Goal: Task Accomplishment & Management: Complete application form

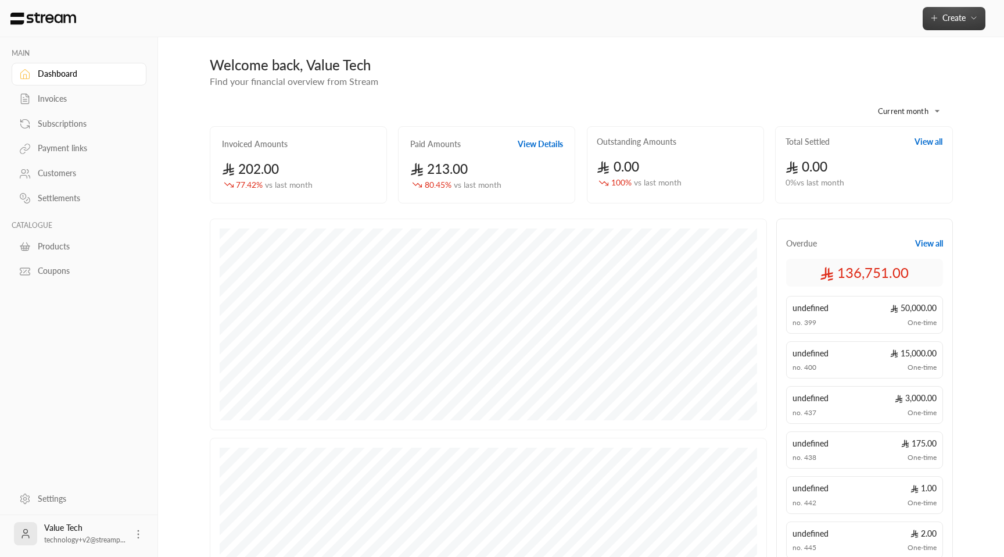
click at [949, 15] on span "Create" at bounding box center [954, 18] width 23 height 10
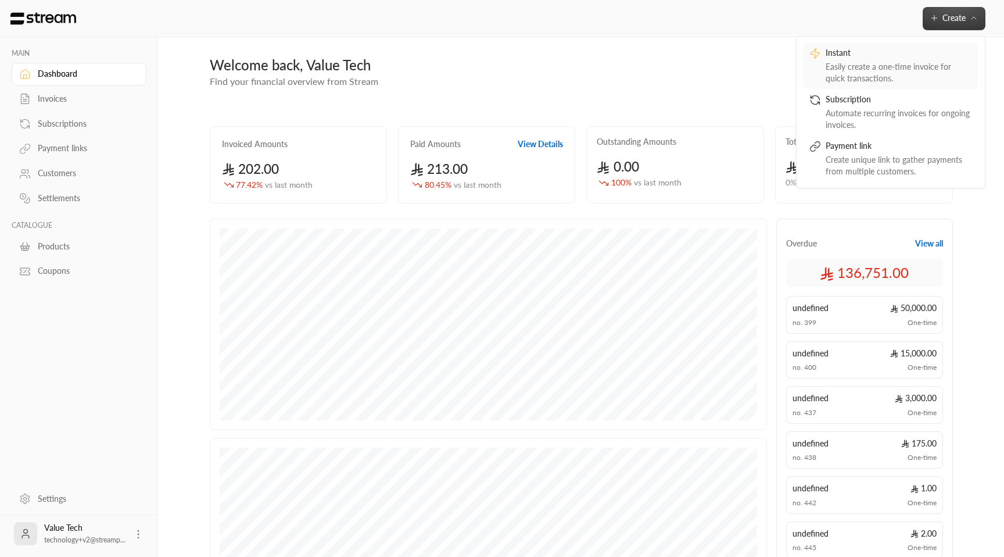
click at [883, 71] on div "Easily create a one-time invoice for quick transactions." at bounding box center [899, 72] width 146 height 23
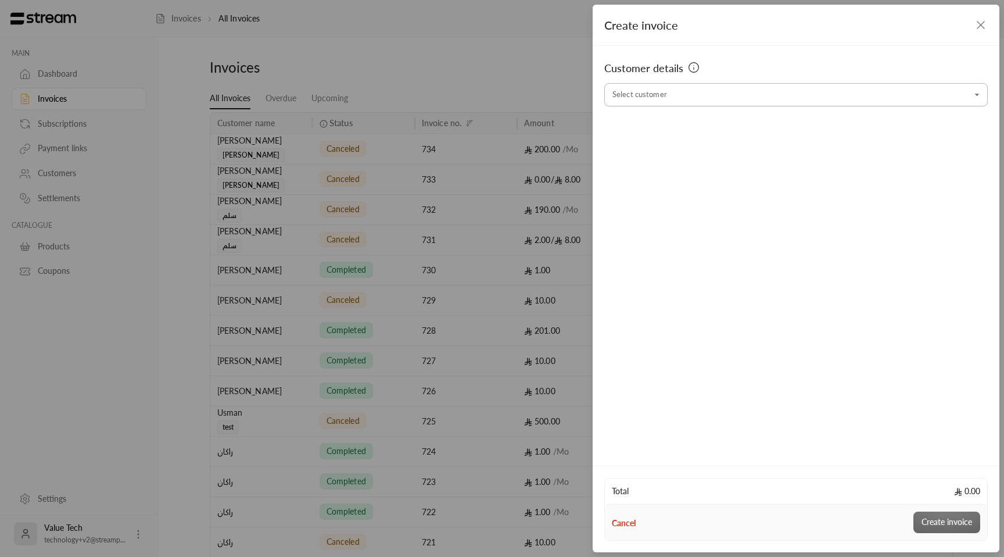
click at [760, 99] on input "Select customer" at bounding box center [796, 95] width 384 height 20
click at [739, 148] on li "Usman test [PHONE_NUMBER] [EMAIL_ADDRESS][DOMAIN_NAME]" at bounding box center [796, 156] width 368 height 23
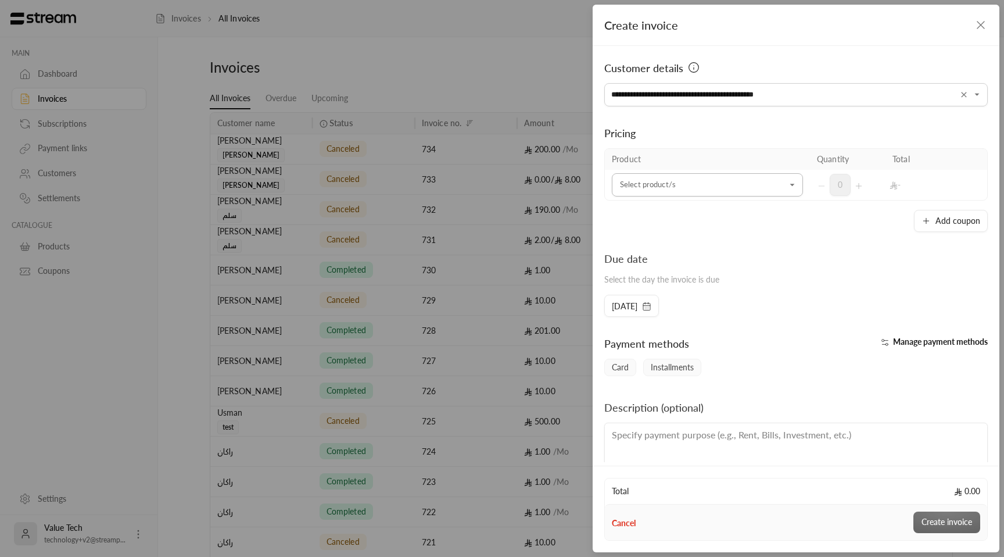
type input "**********"
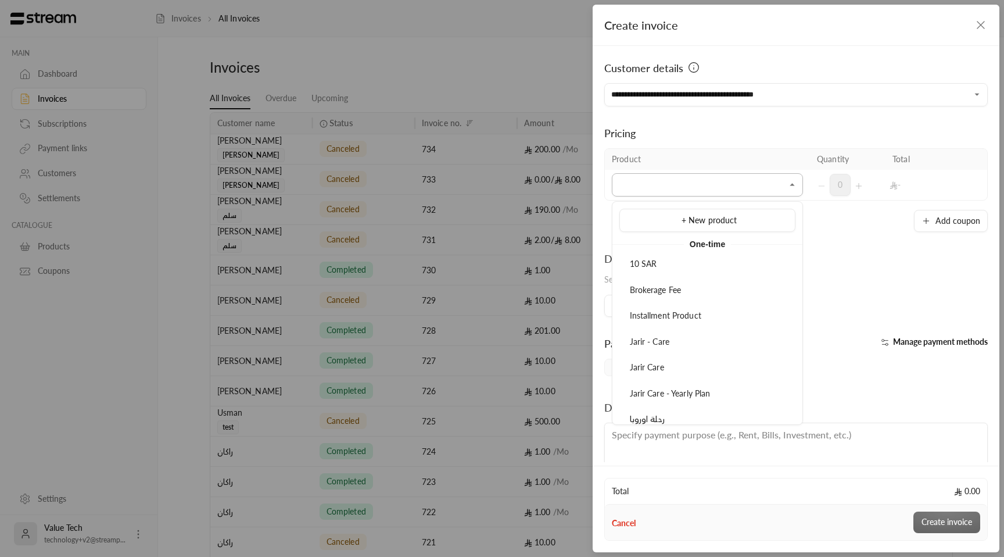
click at [700, 192] on input "Select customer" at bounding box center [707, 185] width 191 height 20
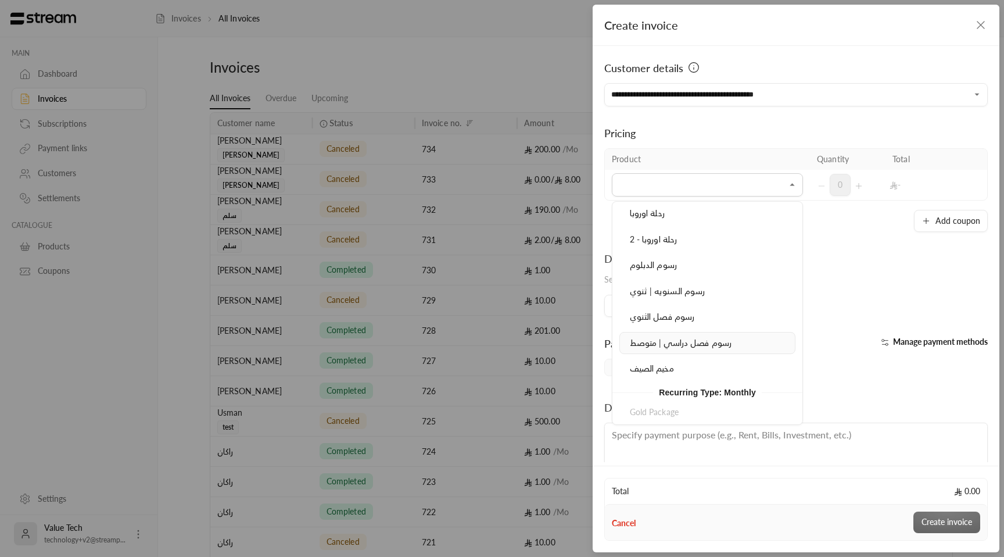
scroll to position [206, 0]
click at [697, 320] on div "رسوم فصل الثنوي" at bounding box center [707, 316] width 163 height 12
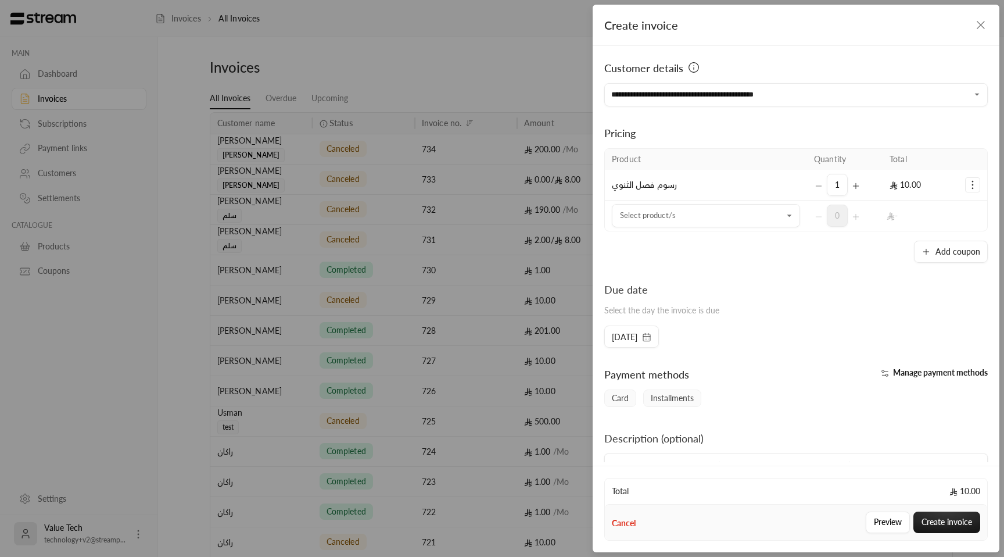
click at [819, 185] on div "1" at bounding box center [845, 185] width 62 height 22
click at [728, 218] on input "Select customer" at bounding box center [706, 216] width 188 height 20
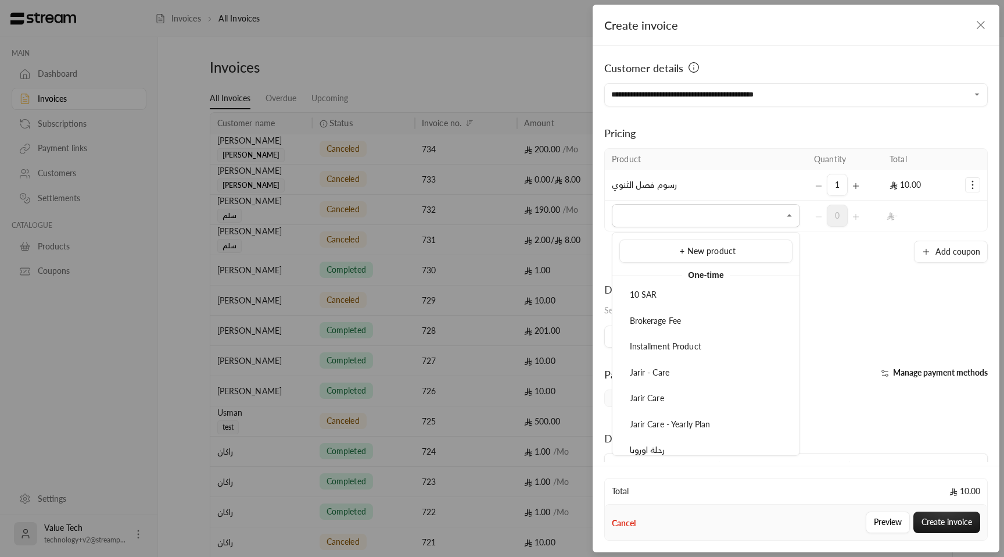
click at [723, 195] on td "رسوم فصل الثنوي" at bounding box center [706, 185] width 202 height 31
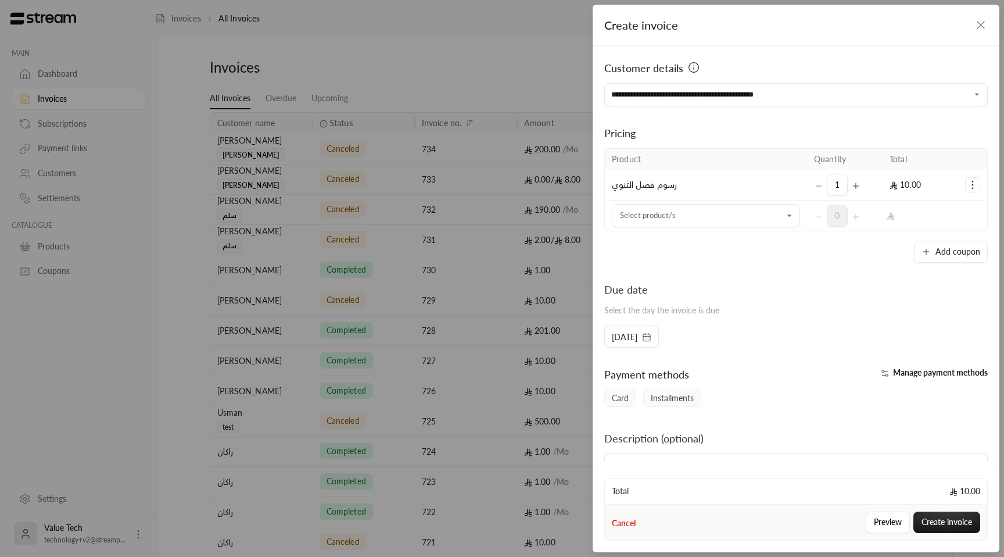
scroll to position [58, 0]
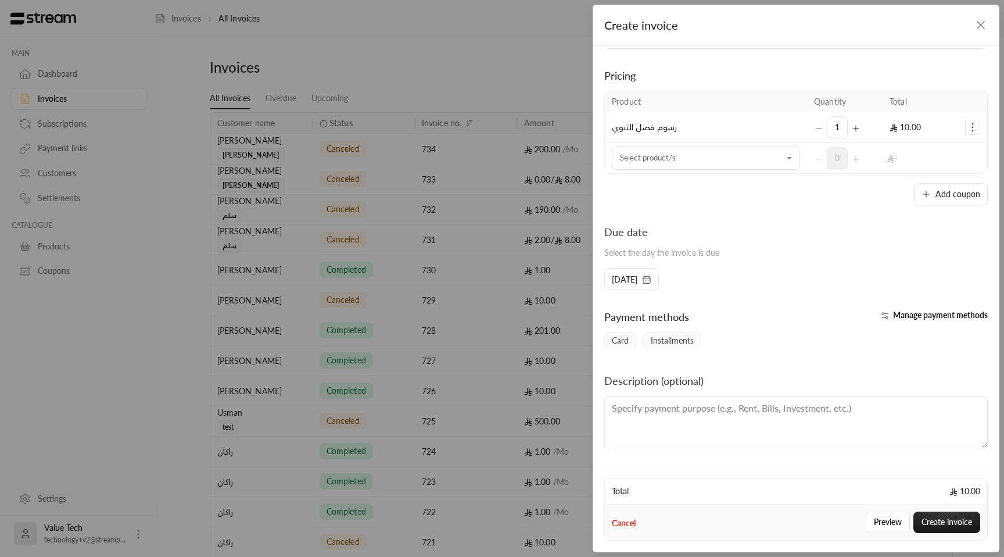
click at [914, 313] on span "Manage payment methods" at bounding box center [940, 315] width 95 height 10
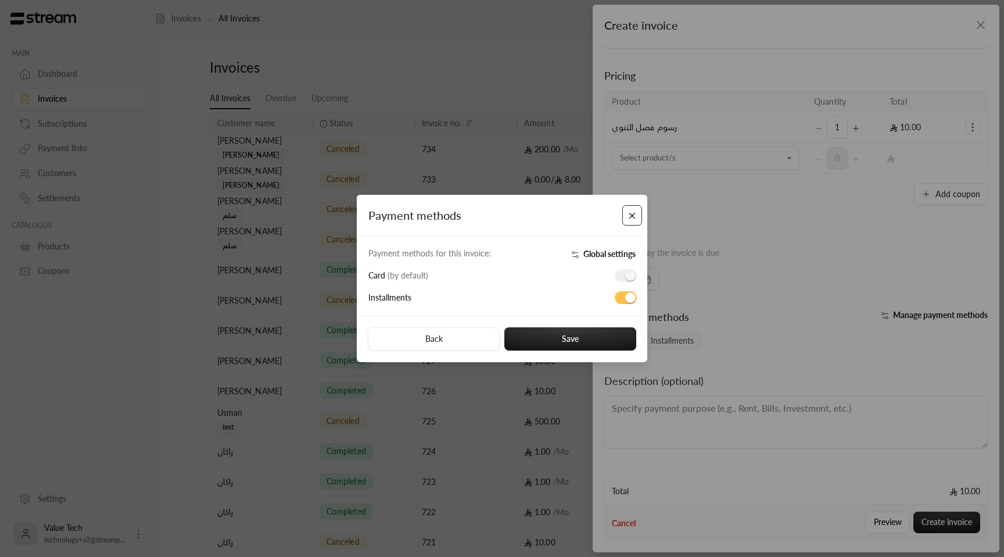
click at [631, 214] on button "Close" at bounding box center [632, 215] width 20 height 20
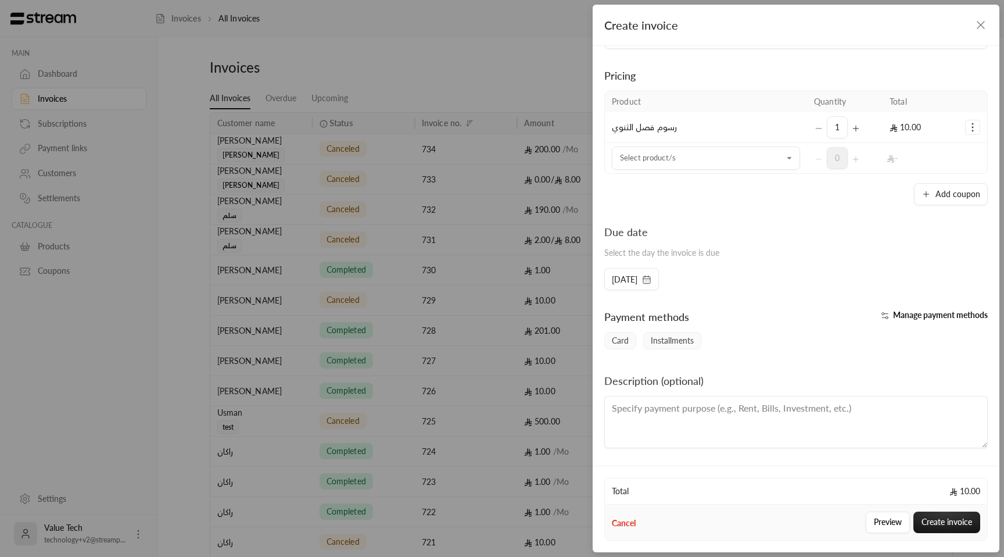
scroll to position [0, 0]
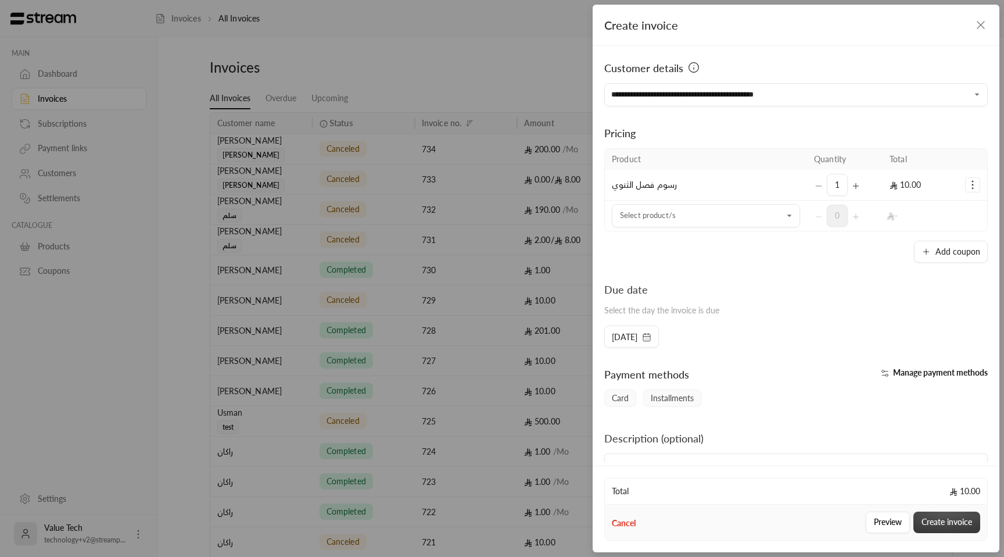
click at [937, 527] on button "Create invoice" at bounding box center [947, 522] width 67 height 22
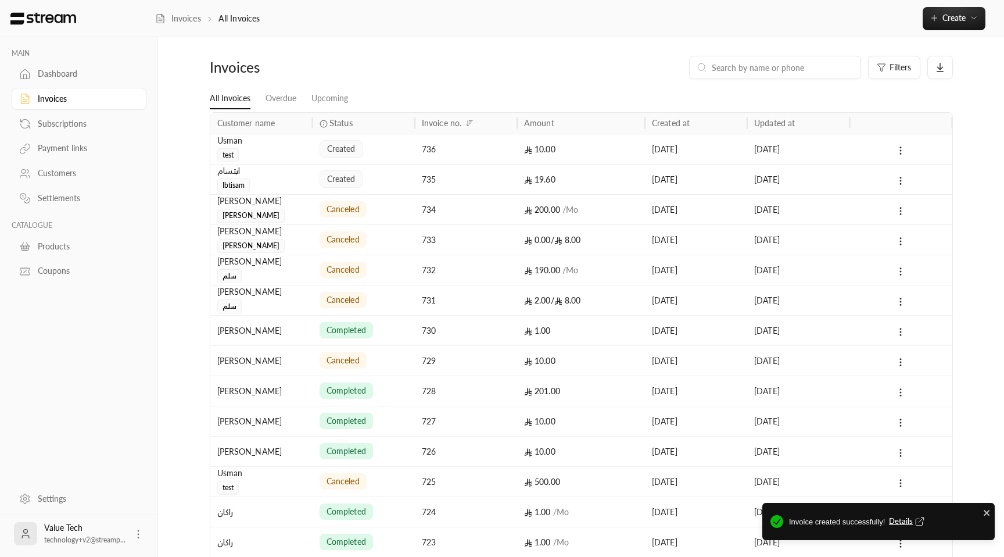
click at [667, 139] on div "[DATE]" at bounding box center [696, 149] width 88 height 30
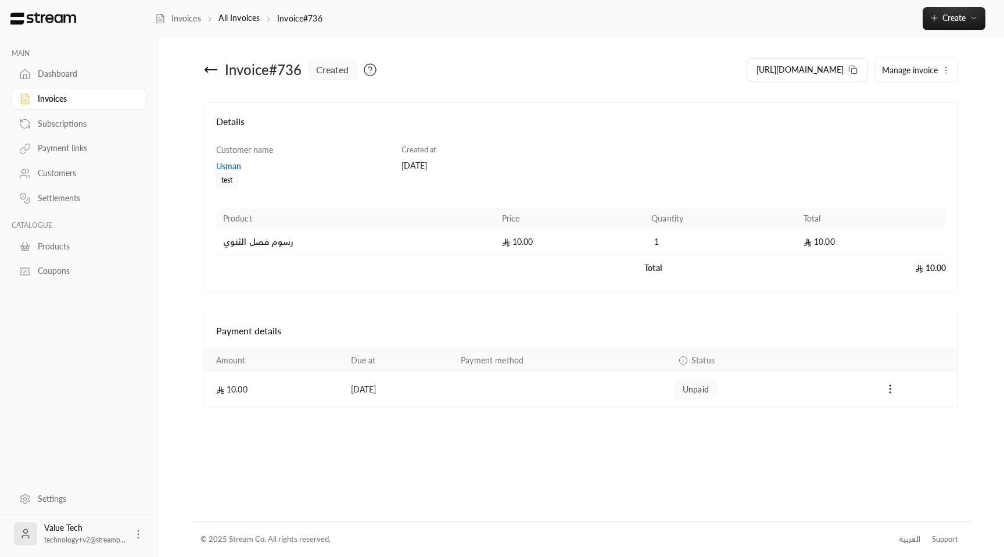
click at [940, 76] on button "Manage invoice" at bounding box center [916, 69] width 83 height 23
click at [911, 125] on link "Cancel" at bounding box center [919, 124] width 72 height 21
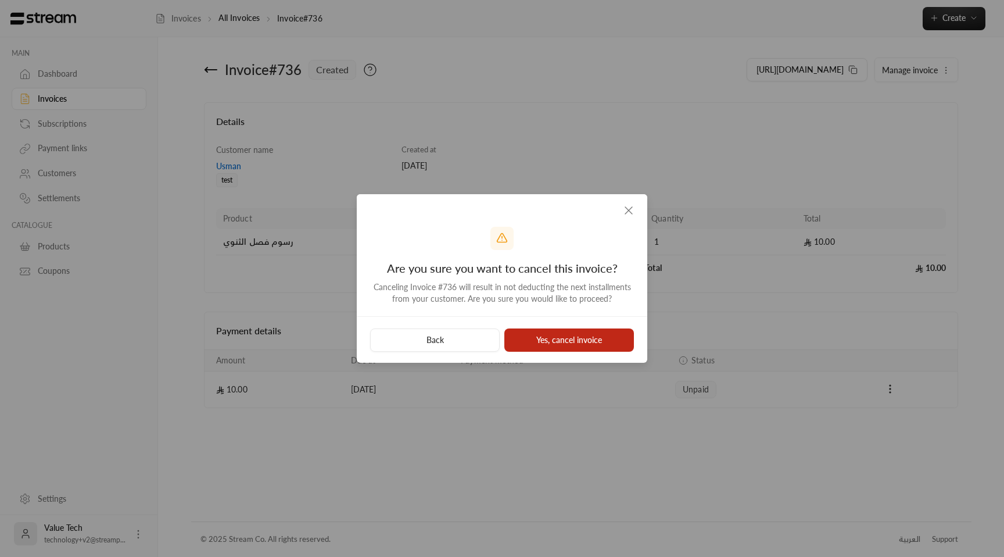
click at [542, 339] on button "Yes, cancel invoice" at bounding box center [569, 339] width 130 height 23
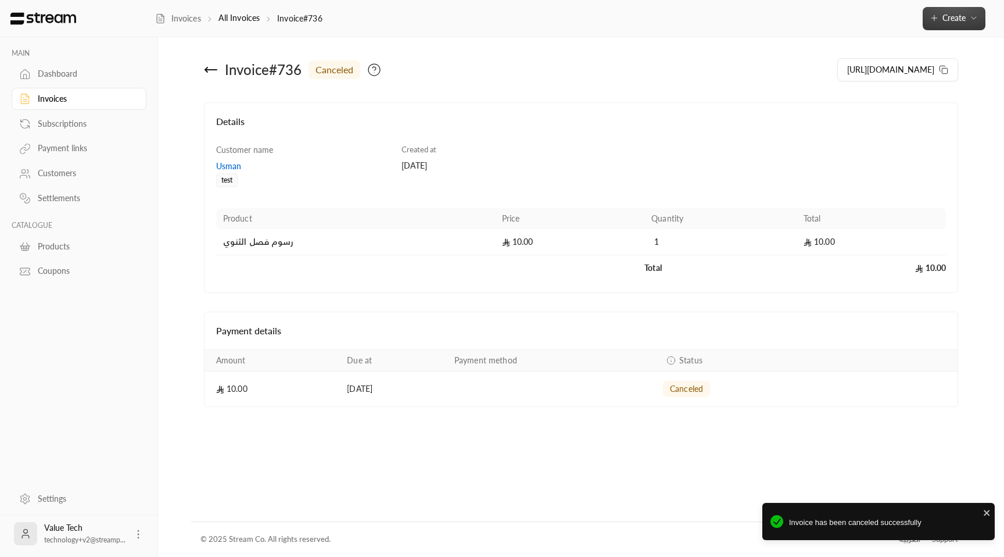
click at [946, 13] on span "Create" at bounding box center [954, 18] width 23 height 10
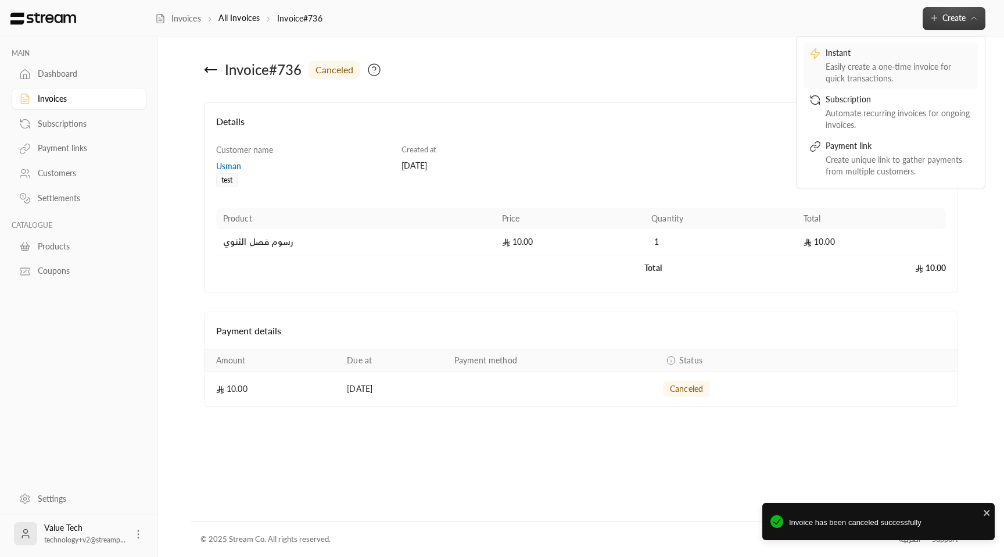
click at [889, 76] on div "Easily create a one-time invoice for quick transactions." at bounding box center [899, 72] width 146 height 23
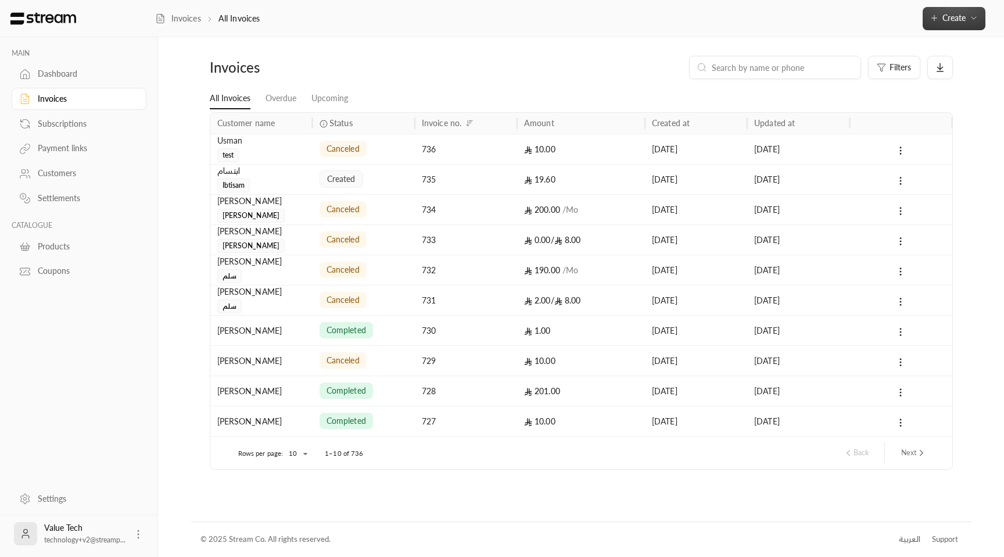
click at [937, 24] on button "Create" at bounding box center [954, 18] width 63 height 23
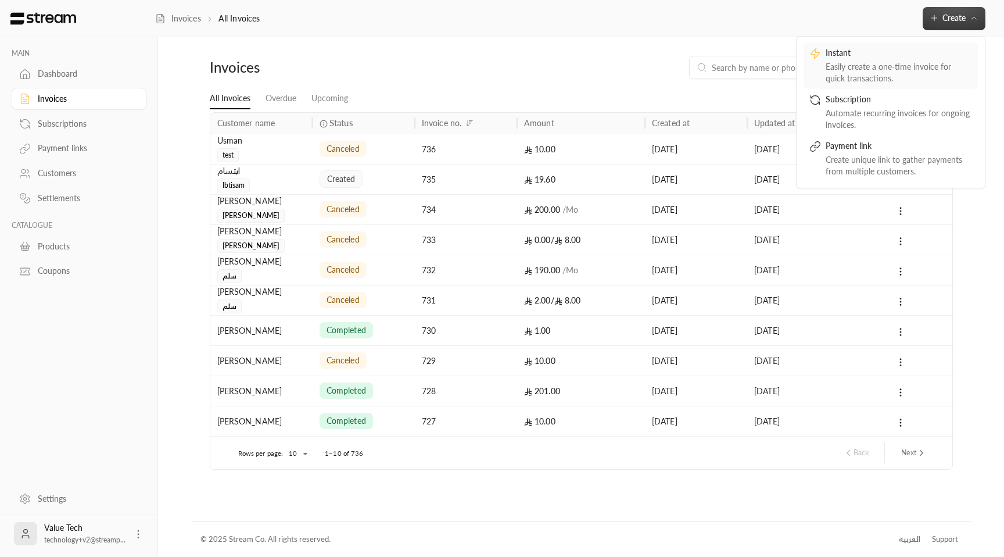
click at [898, 69] on div "Easily create a one-time invoice for quick transactions." at bounding box center [899, 72] width 146 height 23
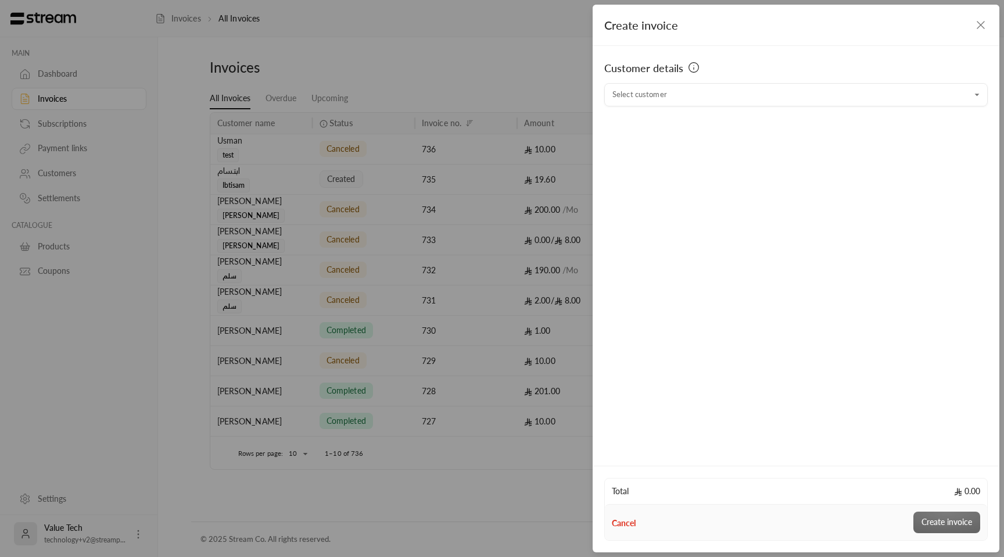
click at [743, 82] on div "Customer details" at bounding box center [796, 71] width 384 height 23
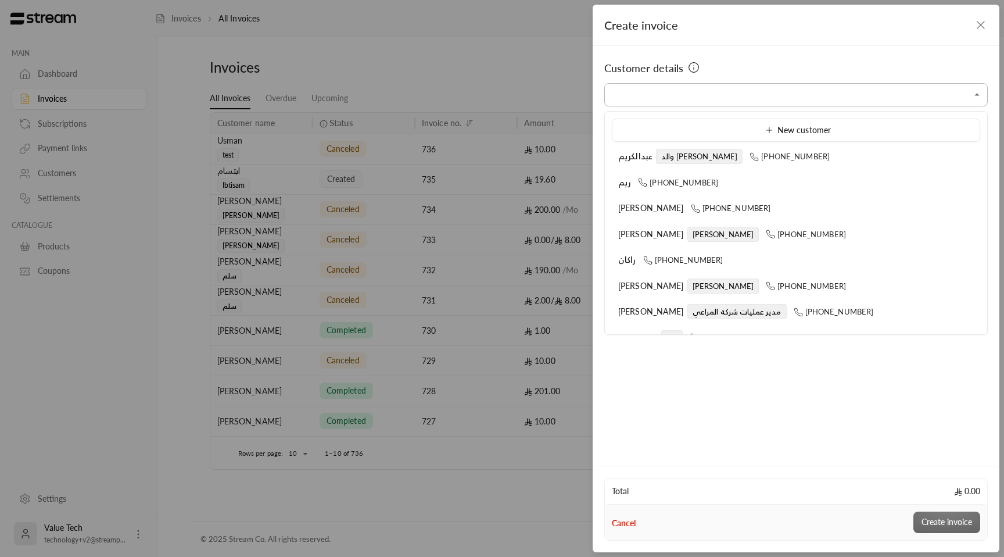
click at [732, 91] on input "Select customer" at bounding box center [796, 95] width 384 height 20
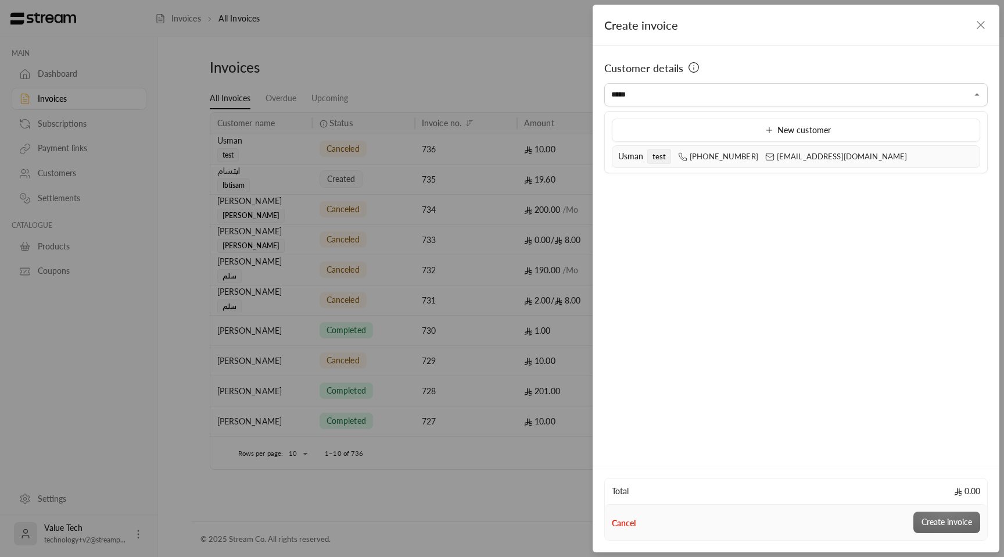
click at [747, 153] on span "[PHONE_NUMBER] [EMAIL_ADDRESS][DOMAIN_NAME]" at bounding box center [792, 156] width 229 height 9
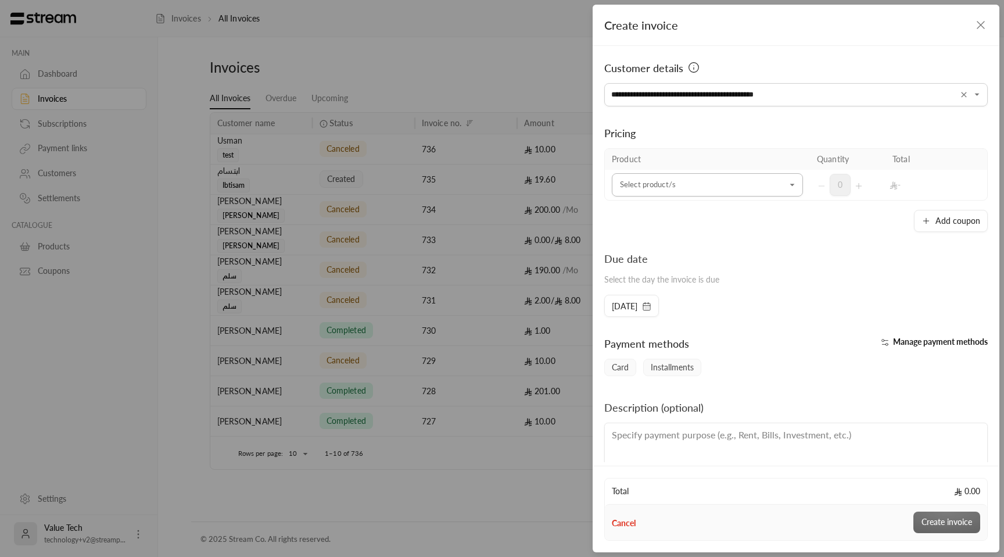
type input "**********"
click at [713, 180] on input "Select customer" at bounding box center [707, 185] width 191 height 20
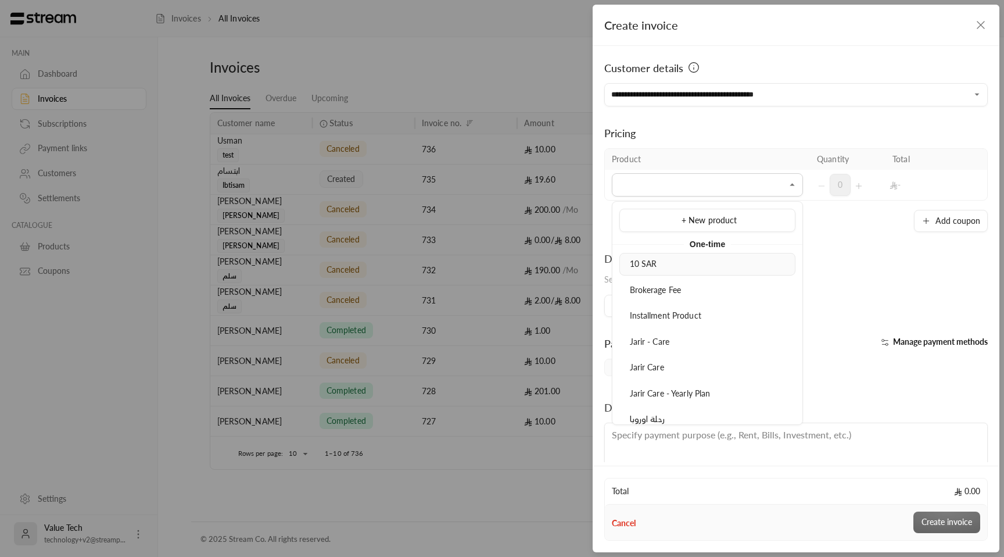
click at [685, 266] on div "10 SAR" at bounding box center [707, 264] width 163 height 12
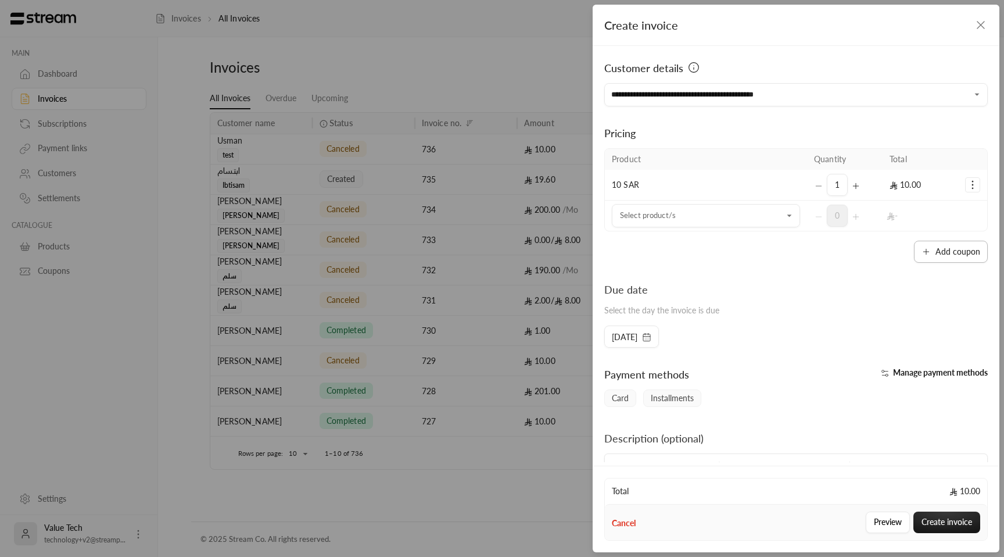
click at [946, 246] on button "Add coupon" at bounding box center [951, 252] width 74 height 22
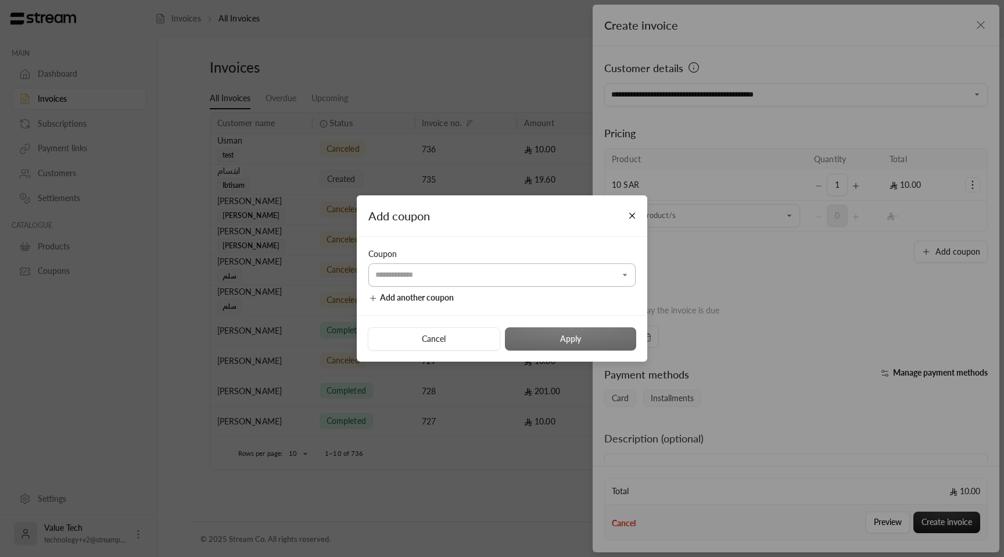
click at [497, 277] on input "Select customer" at bounding box center [501, 275] width 267 height 20
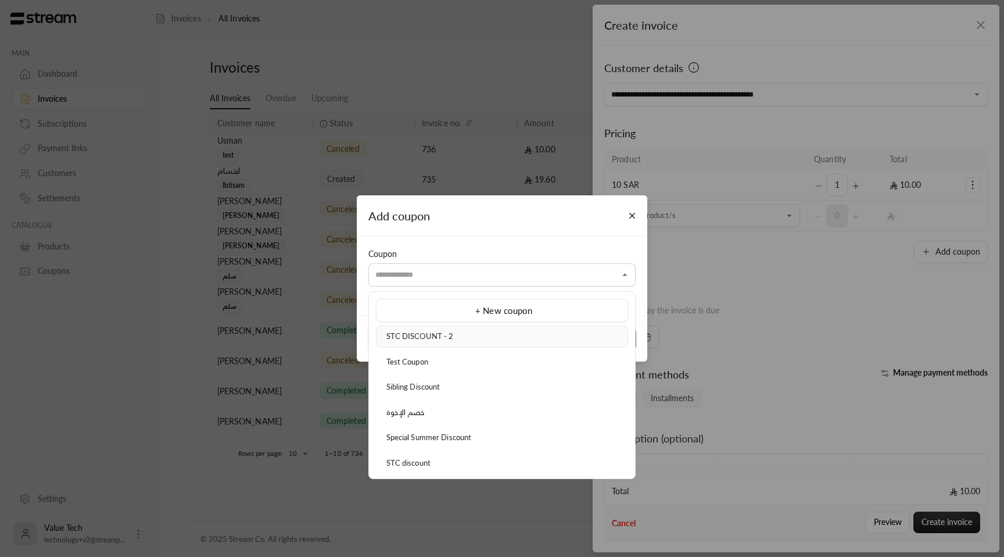
click at [467, 335] on div "STC DISCOUNT - 2" at bounding box center [501, 337] width 239 height 12
type input "**********"
click at [557, 271] on input "**********" at bounding box center [501, 275] width 267 height 20
click at [445, 329] on li "STC DISCOUNT - 2" at bounding box center [502, 336] width 252 height 22
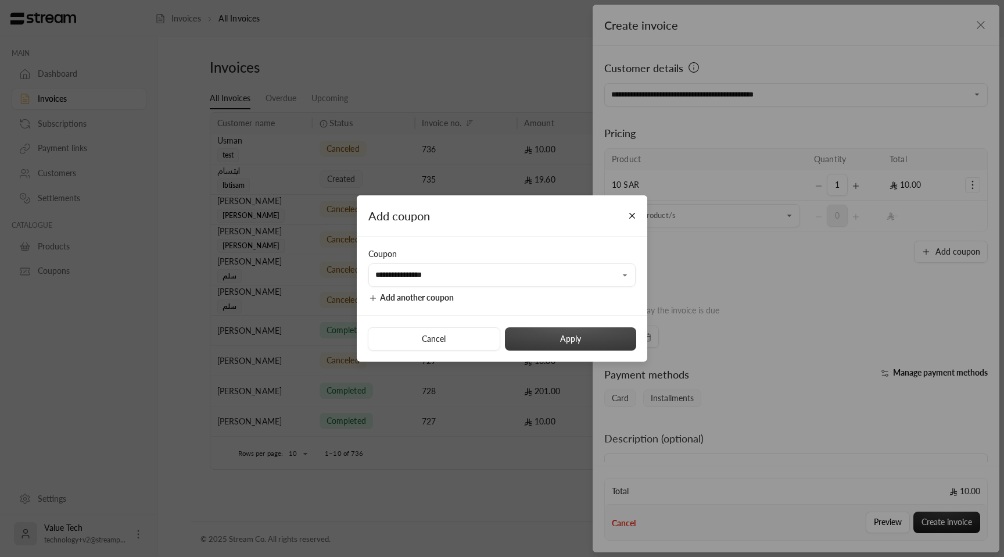
click at [608, 338] on button "Apply" at bounding box center [570, 338] width 131 height 23
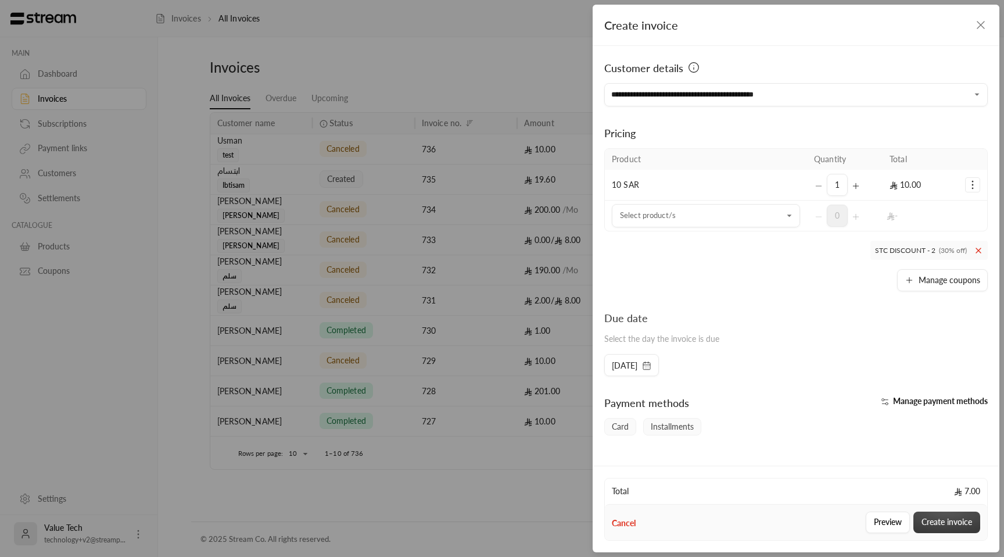
click at [943, 522] on button "Create invoice" at bounding box center [947, 522] width 67 height 22
